Goal: Task Accomplishment & Management: Manage account settings

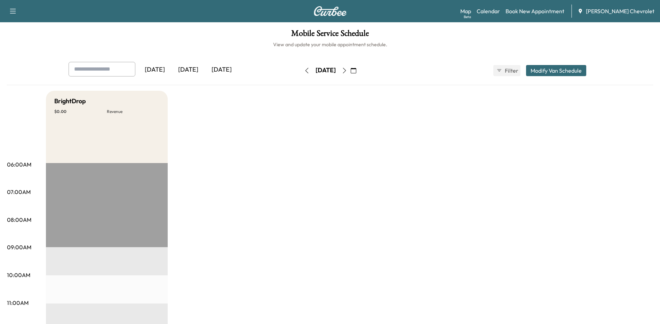
click at [347, 71] on icon "button" at bounding box center [345, 71] width 6 height 6
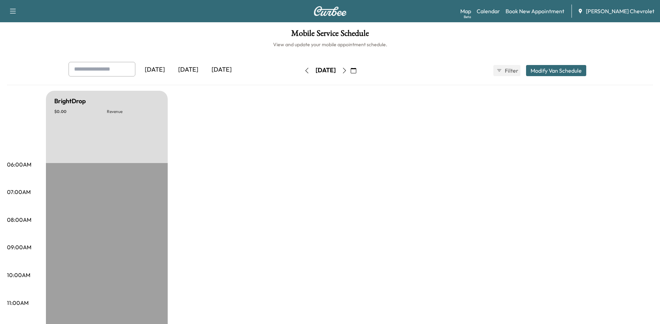
click at [351, 71] on button "button" at bounding box center [345, 70] width 12 height 11
click at [347, 72] on icon "button" at bounding box center [345, 71] width 6 height 6
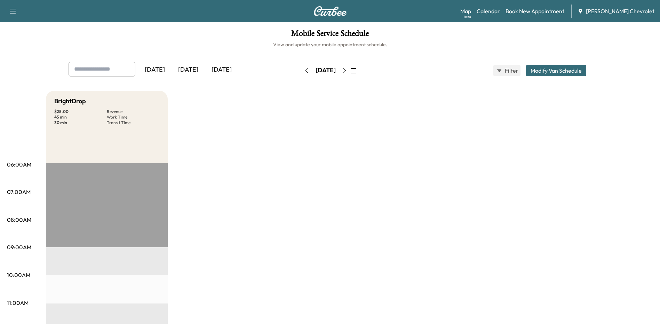
click at [347, 72] on icon "button" at bounding box center [345, 71] width 6 height 6
click at [346, 72] on icon "button" at bounding box center [344, 71] width 3 height 6
click at [351, 72] on button "button" at bounding box center [345, 70] width 12 height 11
click at [347, 72] on icon "button" at bounding box center [345, 71] width 6 height 6
